Goal: Transaction & Acquisition: Purchase product/service

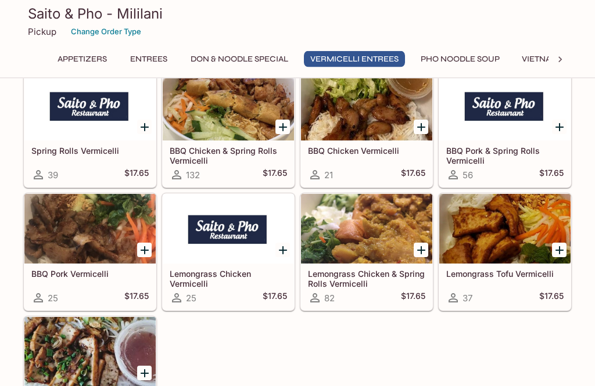
scroll to position [2028, 0]
click at [0, 135] on div "Appetizers Chicken Salad 30 $13.50 Garlic Chicken Wings 33 $13.50 Calamari 28 $…" at bounding box center [297, 282] width 595 height 4425
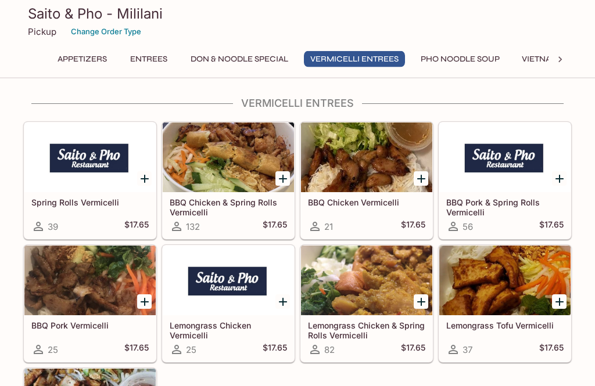
scroll to position [1970, 0]
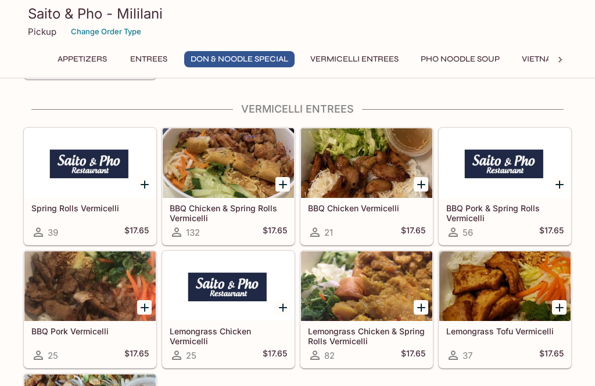
click at [171, 382] on div "Spring Rolls Vermicelli 39 $17.65 BBQ Chicken & Spring Rolls Vermicelli 132 $17…" at bounding box center [295, 307] width 553 height 369
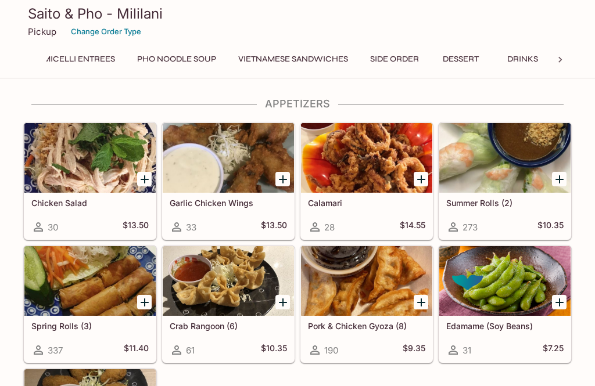
scroll to position [0, 290]
click at [395, 61] on button "Side Order" at bounding box center [394, 59] width 62 height 16
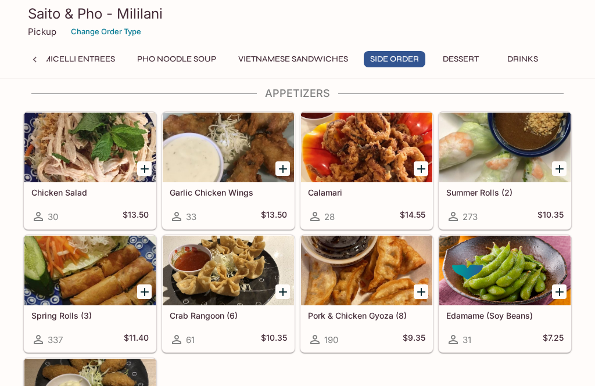
scroll to position [3580, 0]
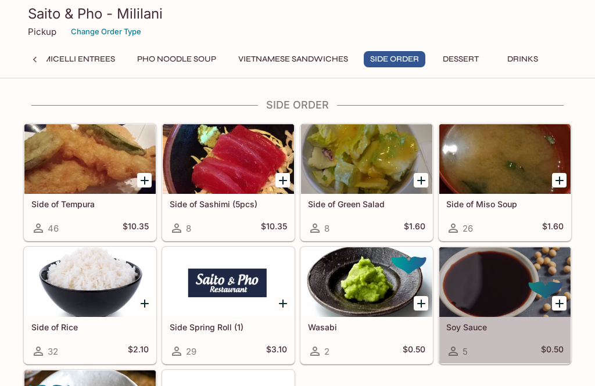
click at [541, 269] on div at bounding box center [504, 282] width 131 height 70
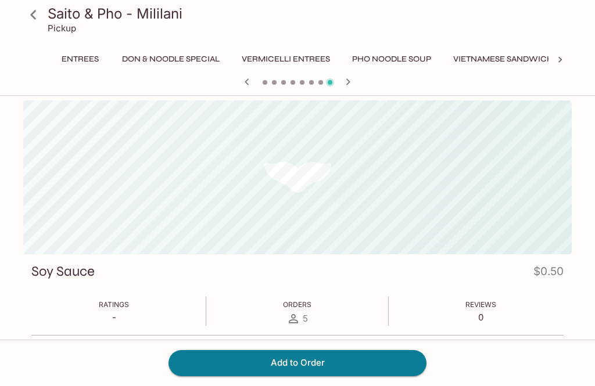
scroll to position [0, 167]
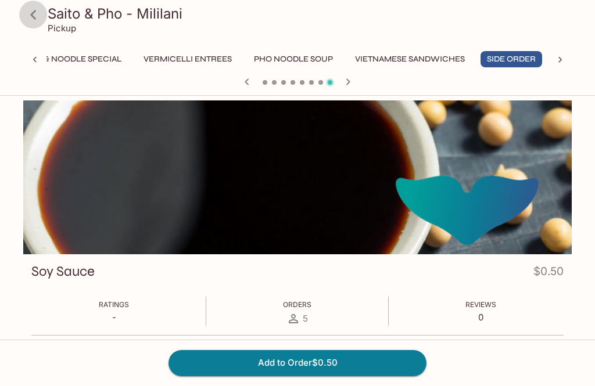
click at [40, 8] on icon at bounding box center [33, 15] width 20 height 20
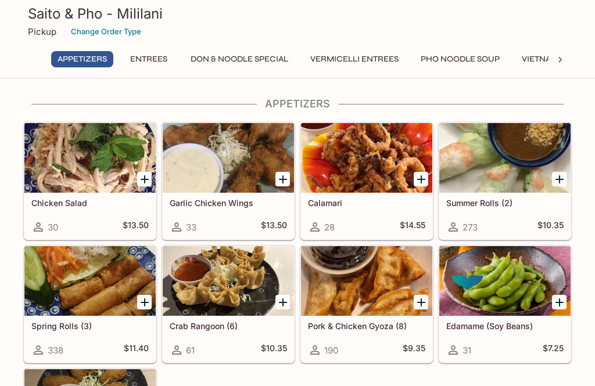
click at [85, 63] on button "Appetizers" at bounding box center [82, 59] width 62 height 16
click at [275, 59] on button "Don & Noodle Special" at bounding box center [239, 59] width 110 height 16
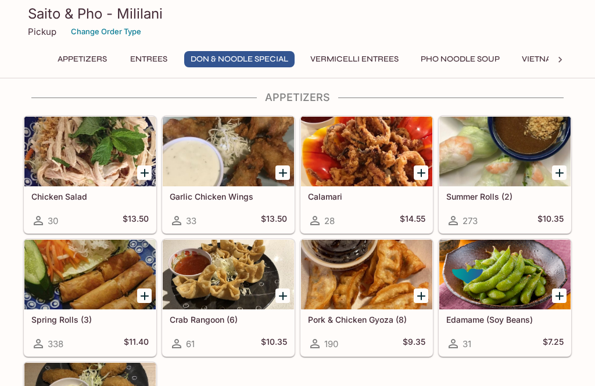
scroll to position [1685, 0]
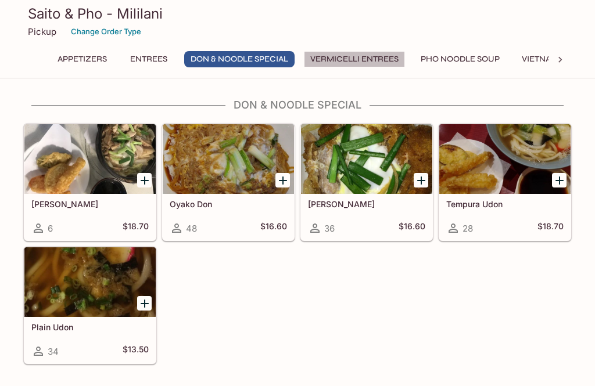
click at [376, 53] on button "Vermicelli Entrees" at bounding box center [354, 59] width 101 height 16
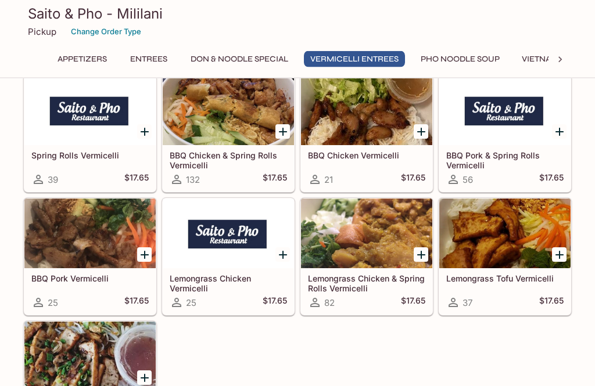
scroll to position [2023, 0]
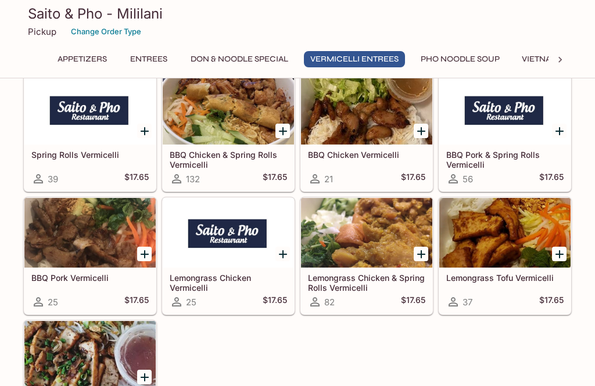
click at [479, 60] on button "Pho Noodle Soup" at bounding box center [460, 59] width 92 height 16
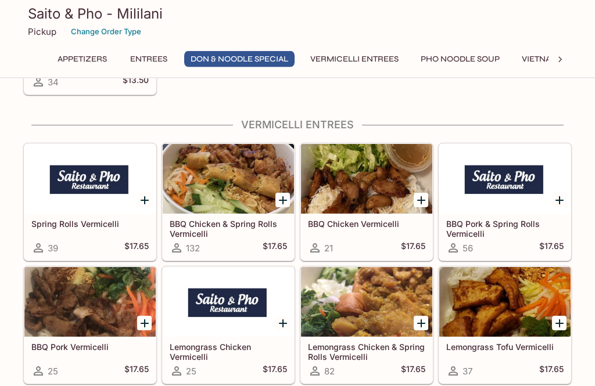
scroll to position [1954, 0]
click at [265, 155] on div at bounding box center [228, 179] width 131 height 70
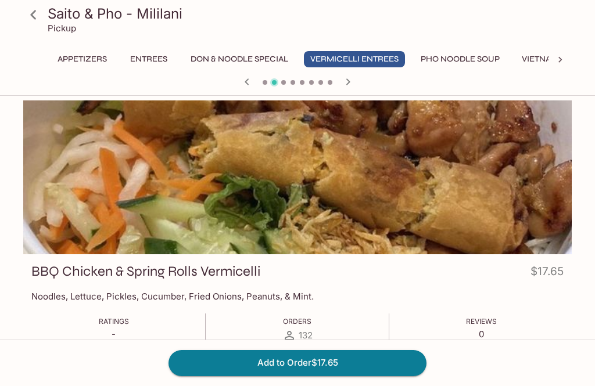
click at [42, 16] on icon at bounding box center [33, 15] width 20 height 20
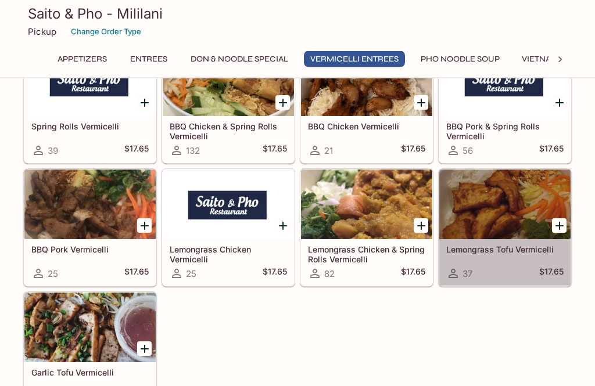
scroll to position [2052, 0]
click at [501, 255] on div "Lemongrass Tofu Vermicelli 37 $17.65" at bounding box center [504, 262] width 131 height 46
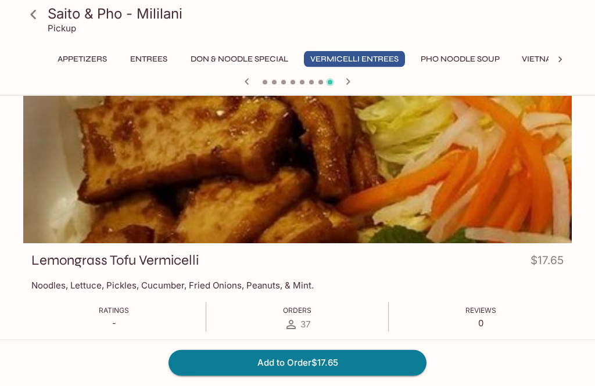
scroll to position [21, 0]
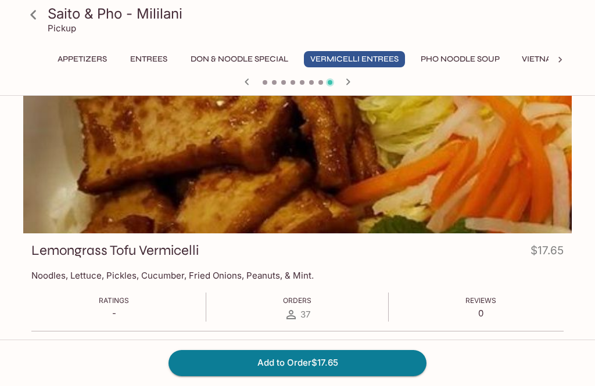
click at [38, 12] on icon at bounding box center [33, 15] width 20 height 20
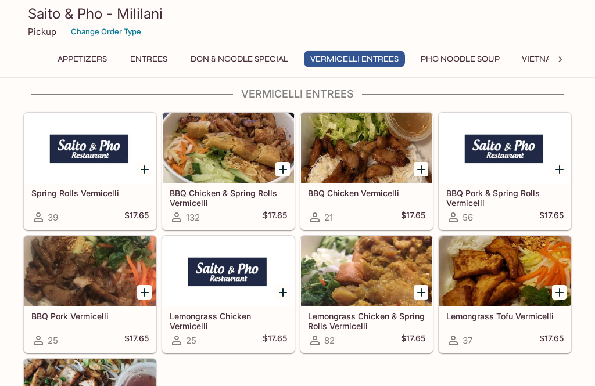
scroll to position [1985, 0]
click at [368, 163] on div at bounding box center [366, 148] width 131 height 70
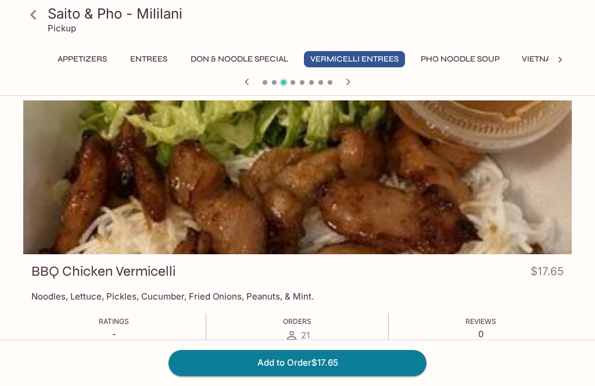
click at [45, 20] on link at bounding box center [33, 14] width 29 height 29
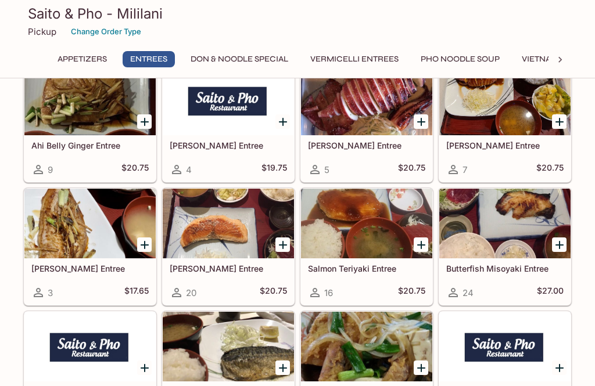
scroll to position [960, 0]
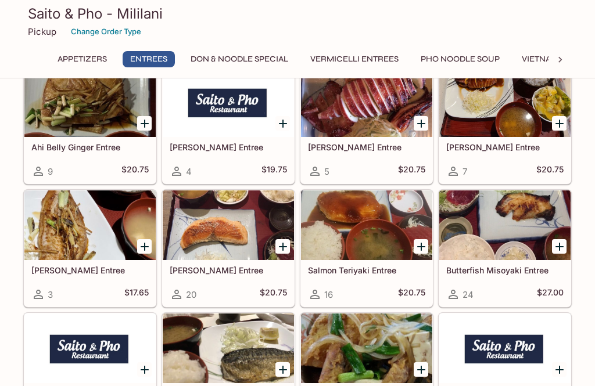
click at [90, 62] on button "Appetizers" at bounding box center [82, 59] width 62 height 16
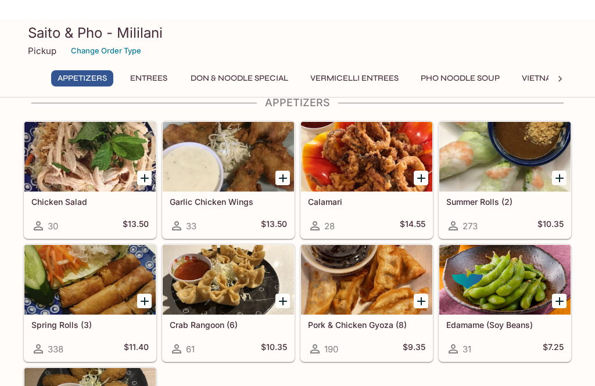
scroll to position [0, 0]
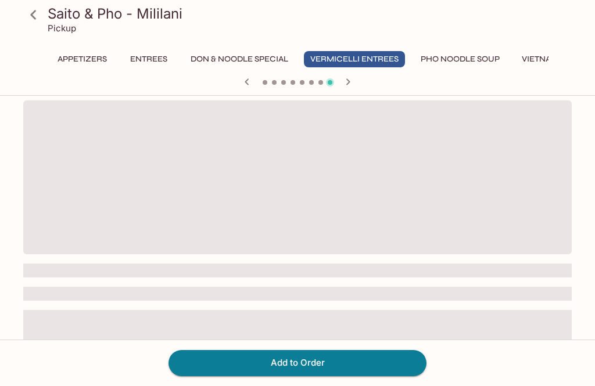
scroll to position [58, 0]
